Goal: Check status

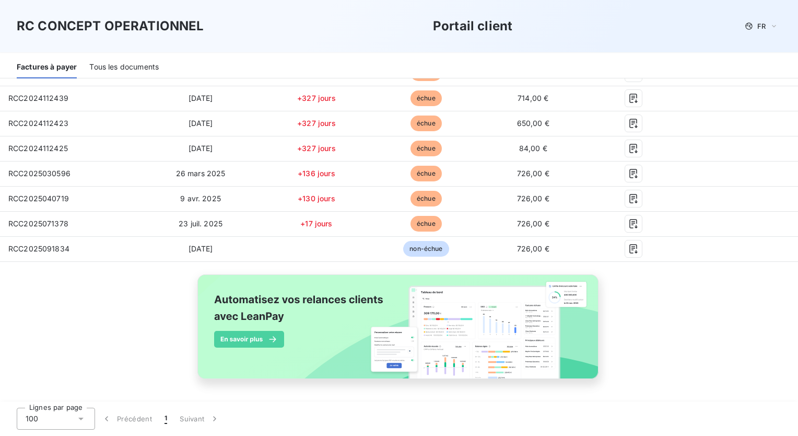
scroll to position [549, 0]
click at [34, 307] on div "Référence 23 Émise le Retard Statut Solde PDF Actions RCC2024030552 [DATE] +498…" at bounding box center [399, 34] width 798 height 737
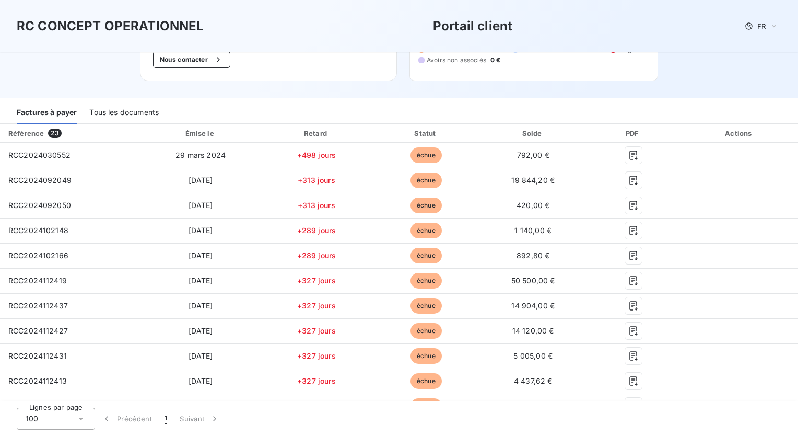
scroll to position [0, 0]
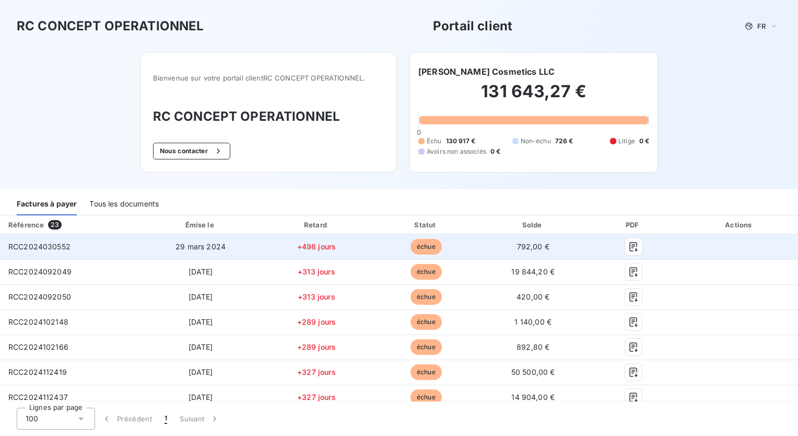
click at [36, 251] on div "RCC2024030552" at bounding box center [39, 246] width 62 height 10
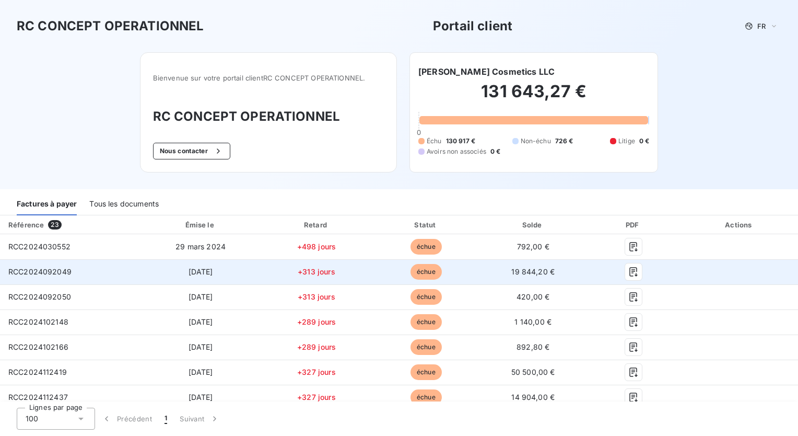
click at [79, 265] on td "RCC2024092049" at bounding box center [70, 271] width 141 height 25
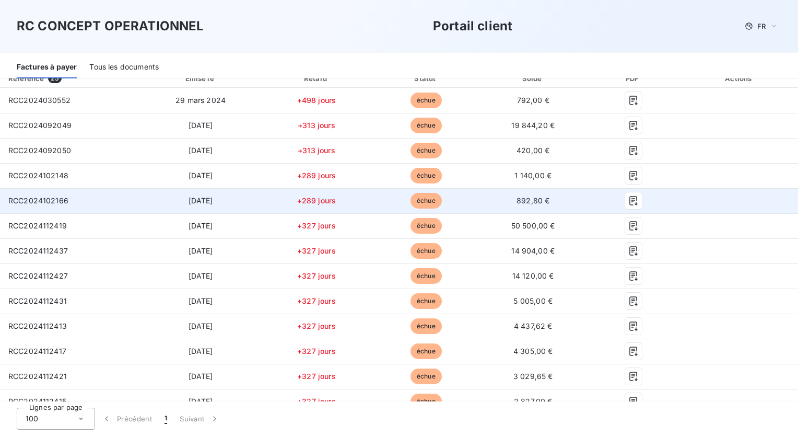
scroll to position [138, 0]
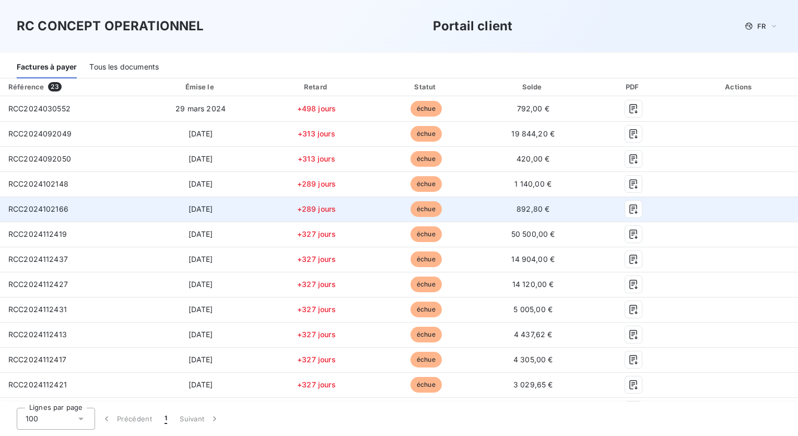
click at [53, 207] on span "RCC2024102166" at bounding box center [38, 208] width 60 height 9
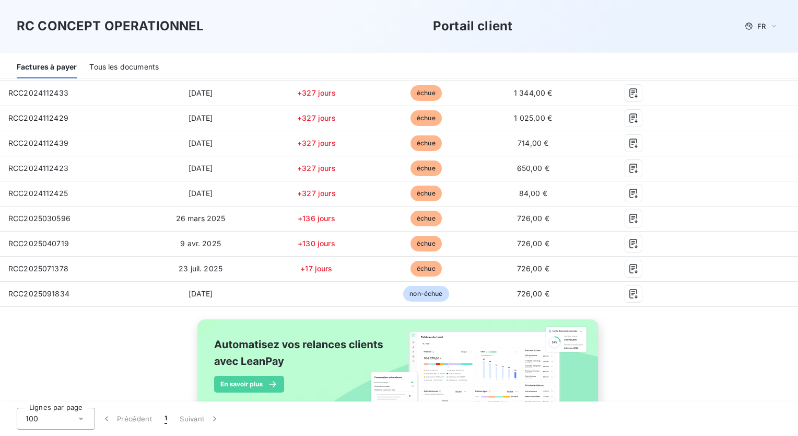
scroll to position [550, 0]
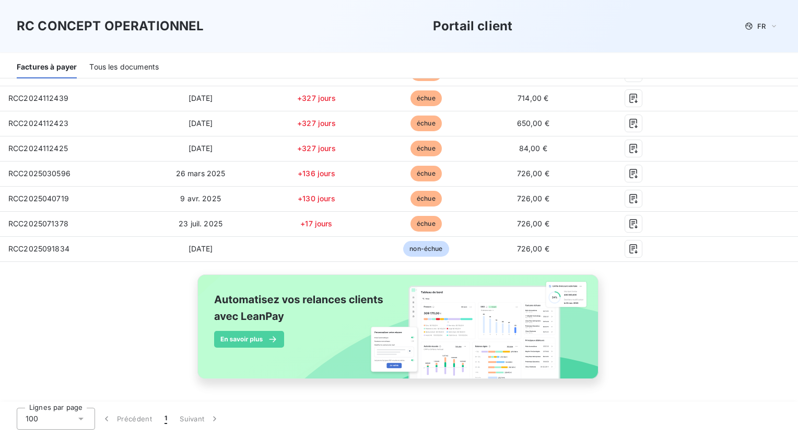
click at [367, 162] on td "+136 jours" at bounding box center [316, 173] width 111 height 25
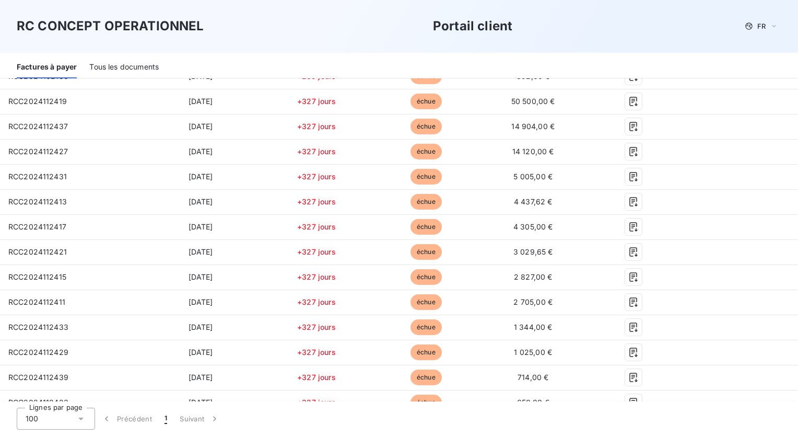
scroll to position [0, 0]
